Goal: Task Accomplishment & Management: Use online tool/utility

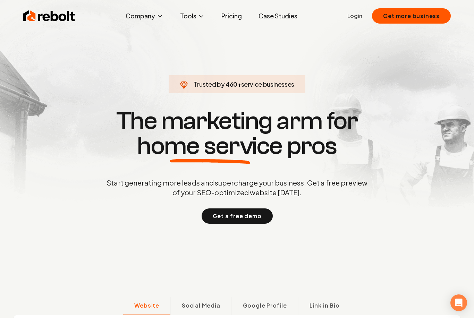
click at [352, 15] on link "Login" at bounding box center [354, 16] width 15 height 8
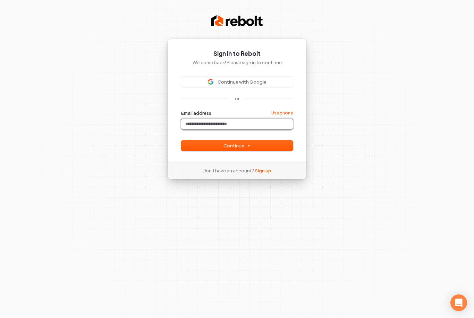
click at [197, 128] on input "Email address" at bounding box center [237, 124] width 112 height 10
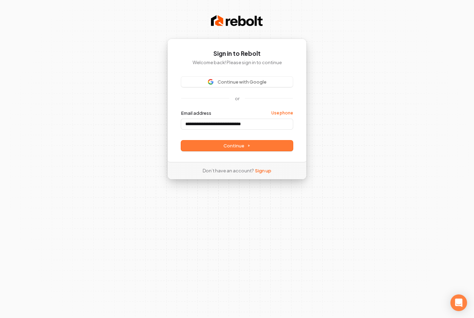
click at [206, 147] on button "Continue" at bounding box center [237, 145] width 112 height 10
type input "**********"
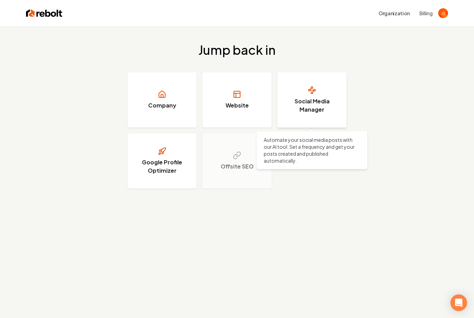
click at [297, 105] on h3 "Social Media Manager" at bounding box center [312, 105] width 52 height 17
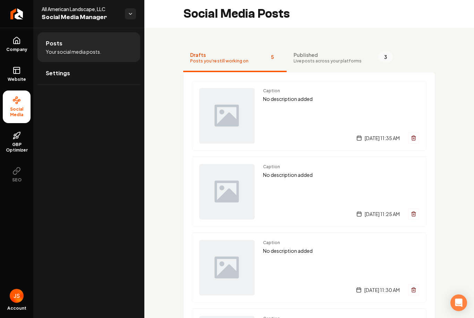
click at [86, 41] on li "Posts Your social media posts." at bounding box center [88, 47] width 103 height 30
click at [305, 55] on span "Published" at bounding box center [327, 54] width 68 height 7
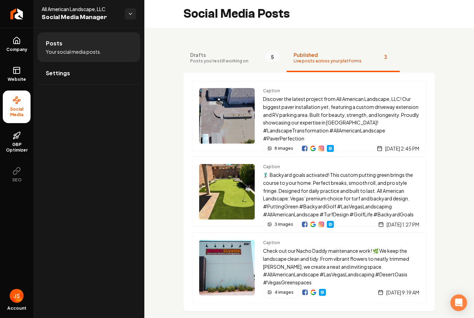
click at [202, 62] on span "Posts you're still working on" at bounding box center [219, 61] width 58 height 6
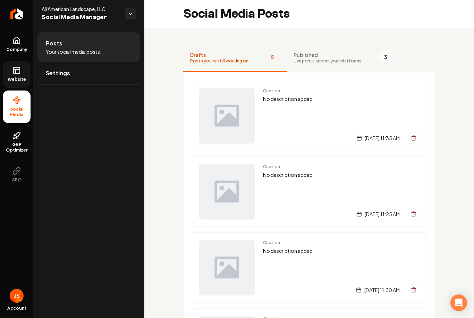
click at [18, 76] on link "Website" at bounding box center [17, 74] width 28 height 27
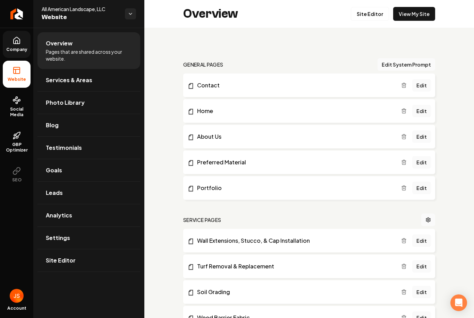
click at [13, 45] on link "Company" at bounding box center [17, 44] width 28 height 27
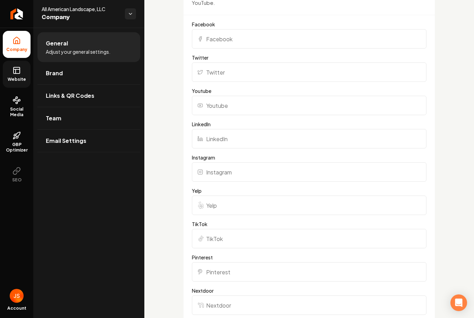
scroll to position [641, 0]
click at [220, 170] on input "Instagram" at bounding box center [309, 171] width 234 height 19
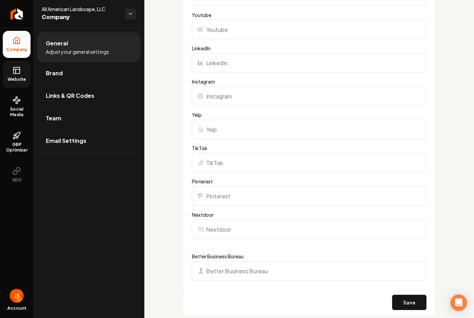
scroll to position [739, 0]
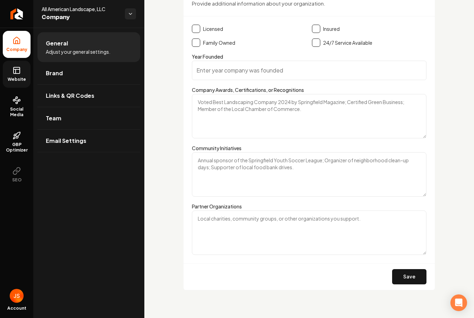
scroll to position [1064, 0]
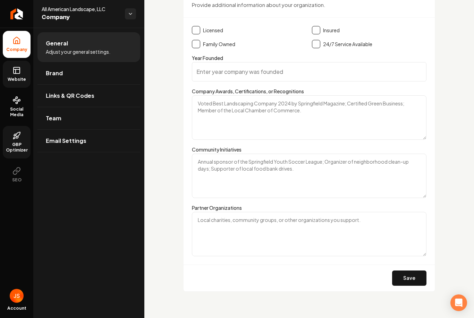
click at [15, 133] on icon at bounding box center [16, 135] width 8 height 8
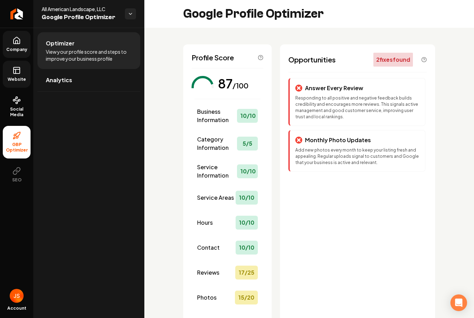
click at [10, 71] on link "Website" at bounding box center [17, 74] width 28 height 27
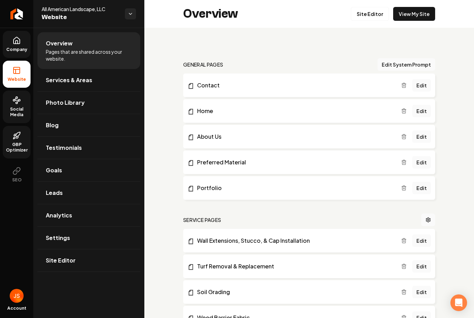
click at [15, 113] on span "Social Media" at bounding box center [17, 111] width 28 height 11
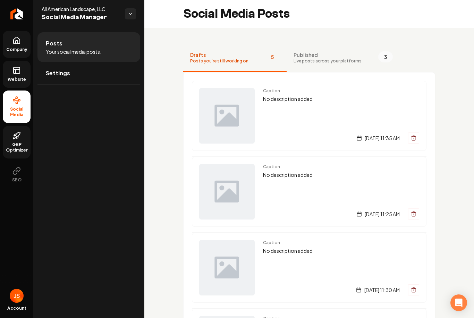
click at [215, 67] on button "Drafts Posts you're still working on 5" at bounding box center [234, 58] width 103 height 28
click at [72, 49] on span "Your social media posts." at bounding box center [73, 51] width 55 height 7
click at [135, 19] on div "All American Landscape, LLC Social Media Manager" at bounding box center [88, 14] width 111 height 28
click at [128, 13] on html "Company Website Social Media GBP Optimizer SEO Account All American Landscape, …" at bounding box center [237, 159] width 474 height 318
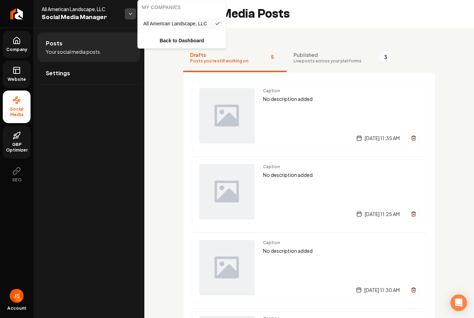
click at [129, 13] on html "Company Website Social Media GBP Optimizer SEO Account All American Landscape, …" at bounding box center [237, 159] width 474 height 318
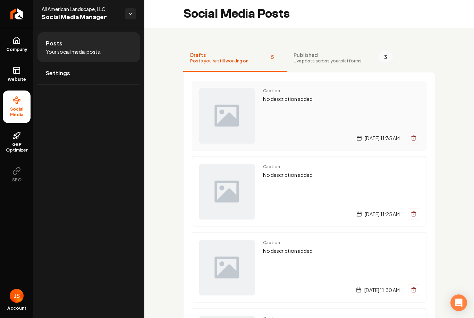
click at [246, 141] on img "Main content area" at bounding box center [226, 115] width 55 height 55
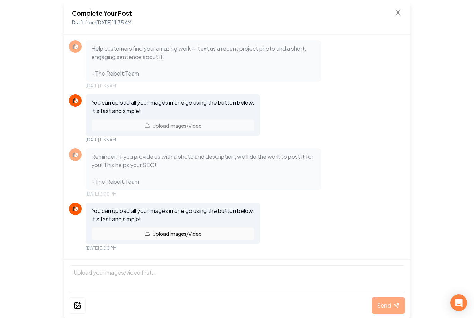
click at [172, 237] on button "Upload Images/Video" at bounding box center [172, 233] width 163 height 12
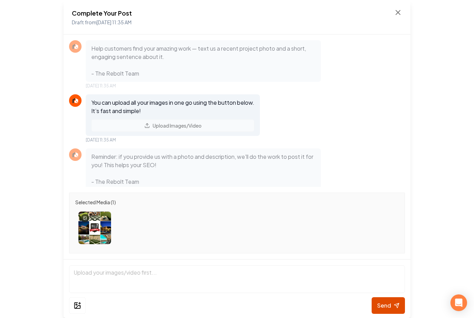
click at [386, 300] on button "Send" at bounding box center [387, 305] width 33 height 17
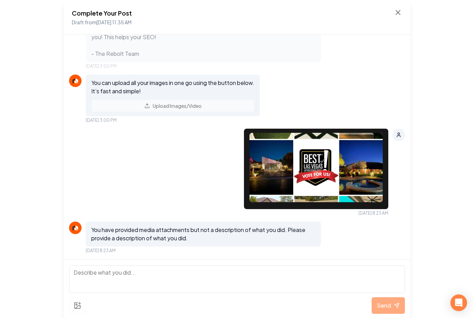
scroll to position [128, 0]
click at [344, 163] on img at bounding box center [315, 167] width 133 height 69
click at [328, 153] on img at bounding box center [315, 167] width 133 height 69
